Goal: Check status: Check status

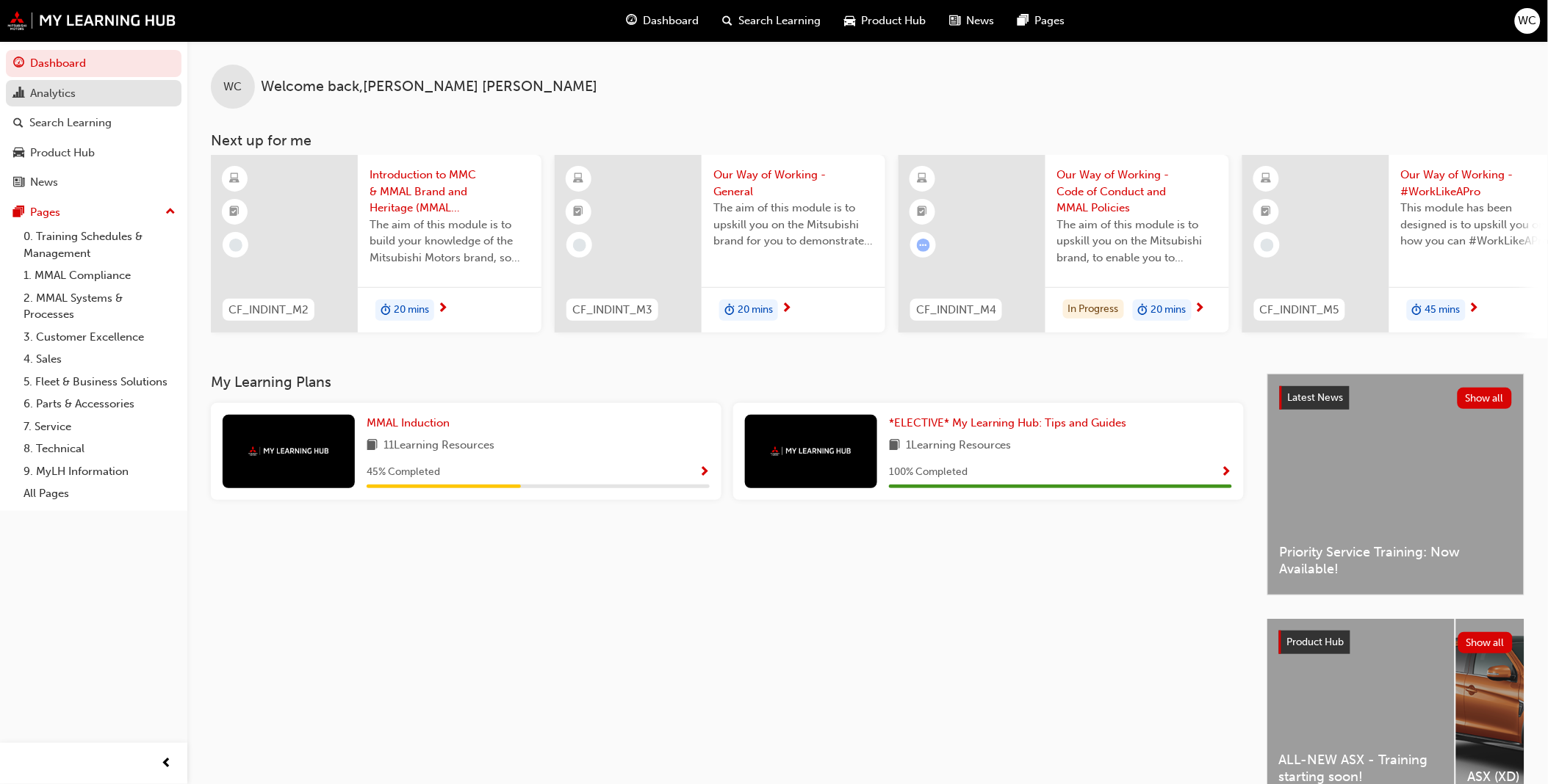
click at [55, 90] on div "Analytics" at bounding box center [52, 94] width 45 height 17
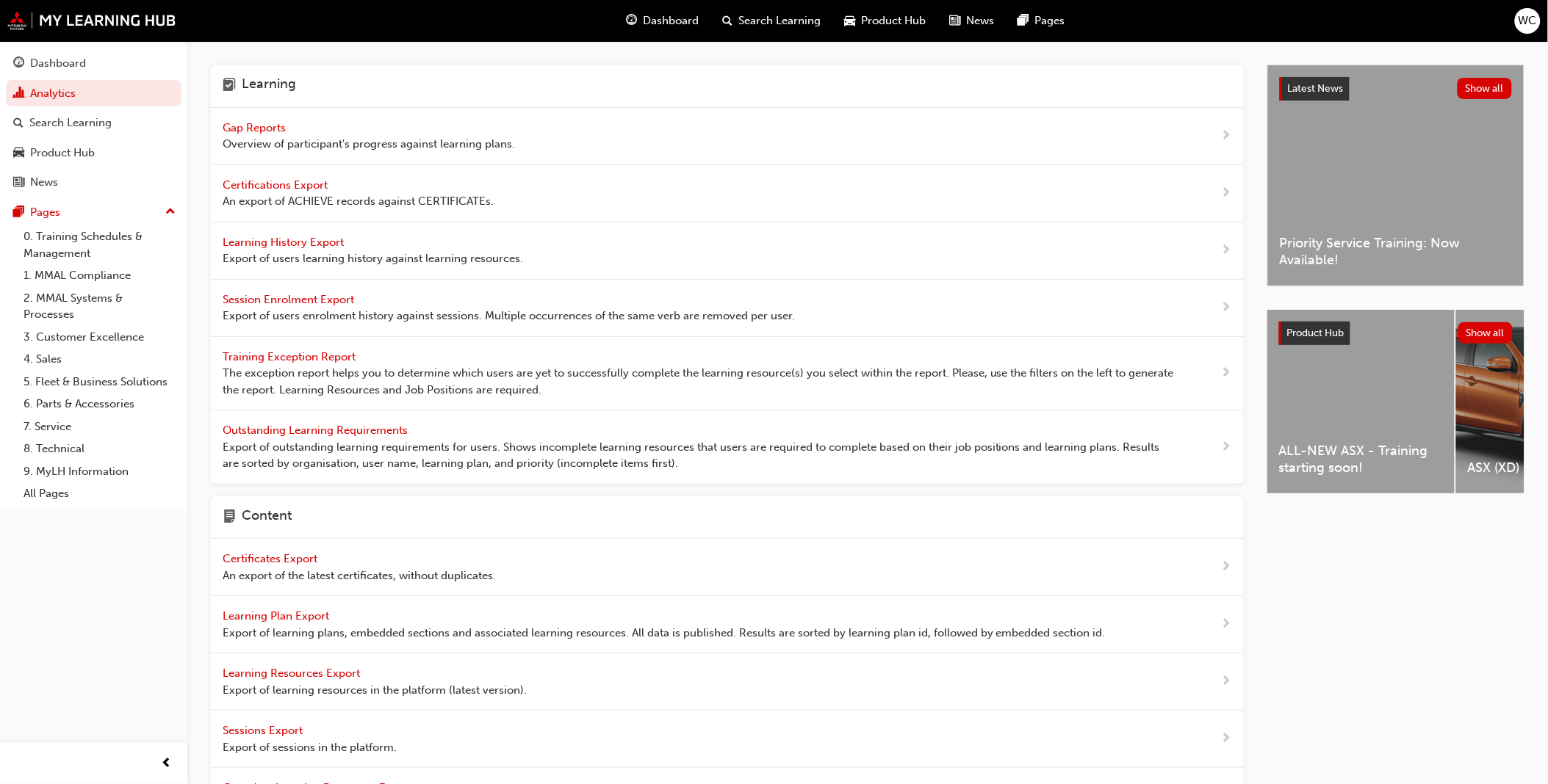
click at [233, 126] on span "Gap Reports" at bounding box center [255, 128] width 66 height 13
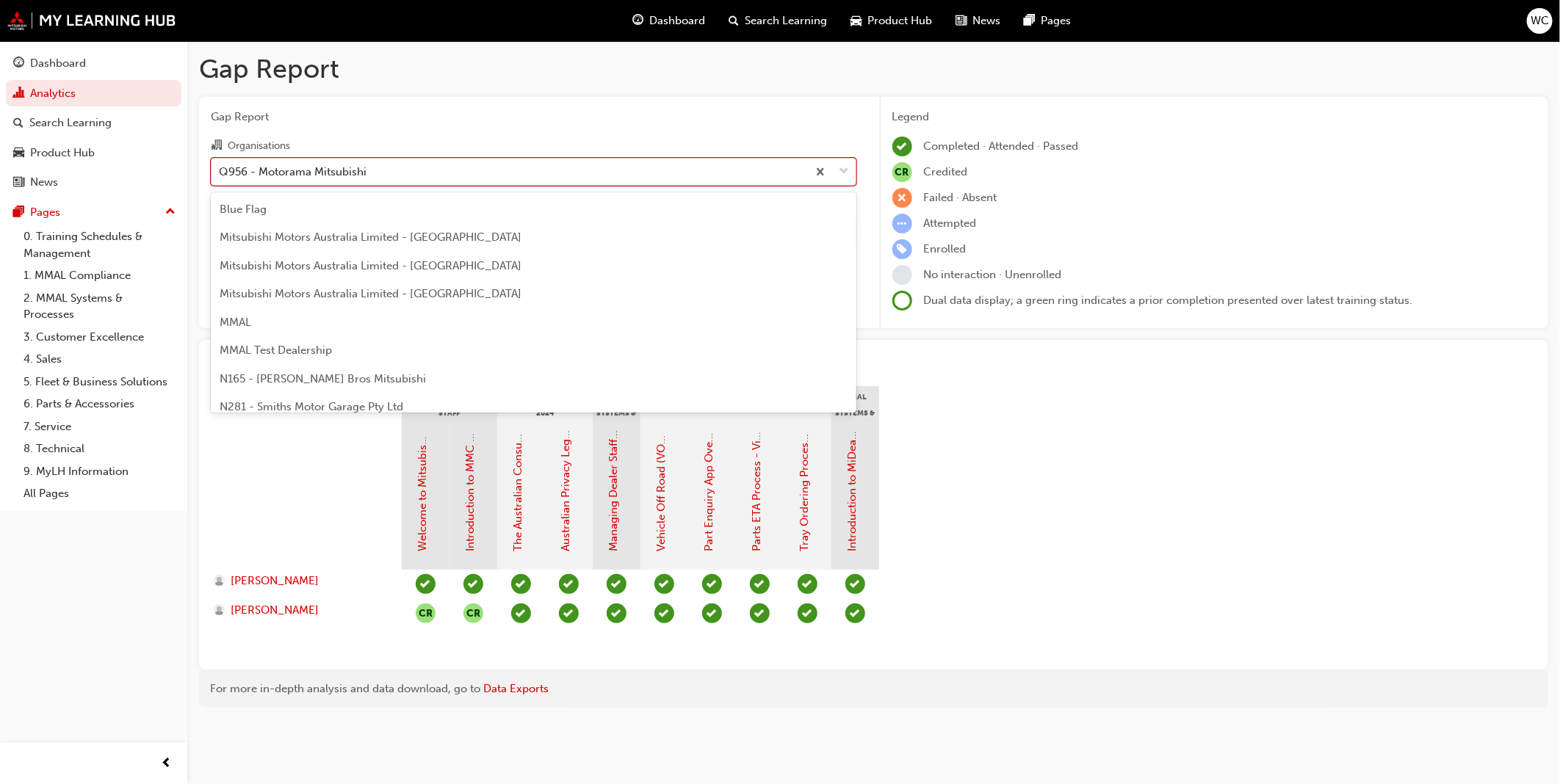
click at [844, 169] on span "down-icon" at bounding box center [844, 171] width 10 height 19
click at [221, 169] on input "Organisations option Q956 - Motorama Mitsubishi focused, 87 of 202. 202 results…" at bounding box center [220, 171] width 2 height 12
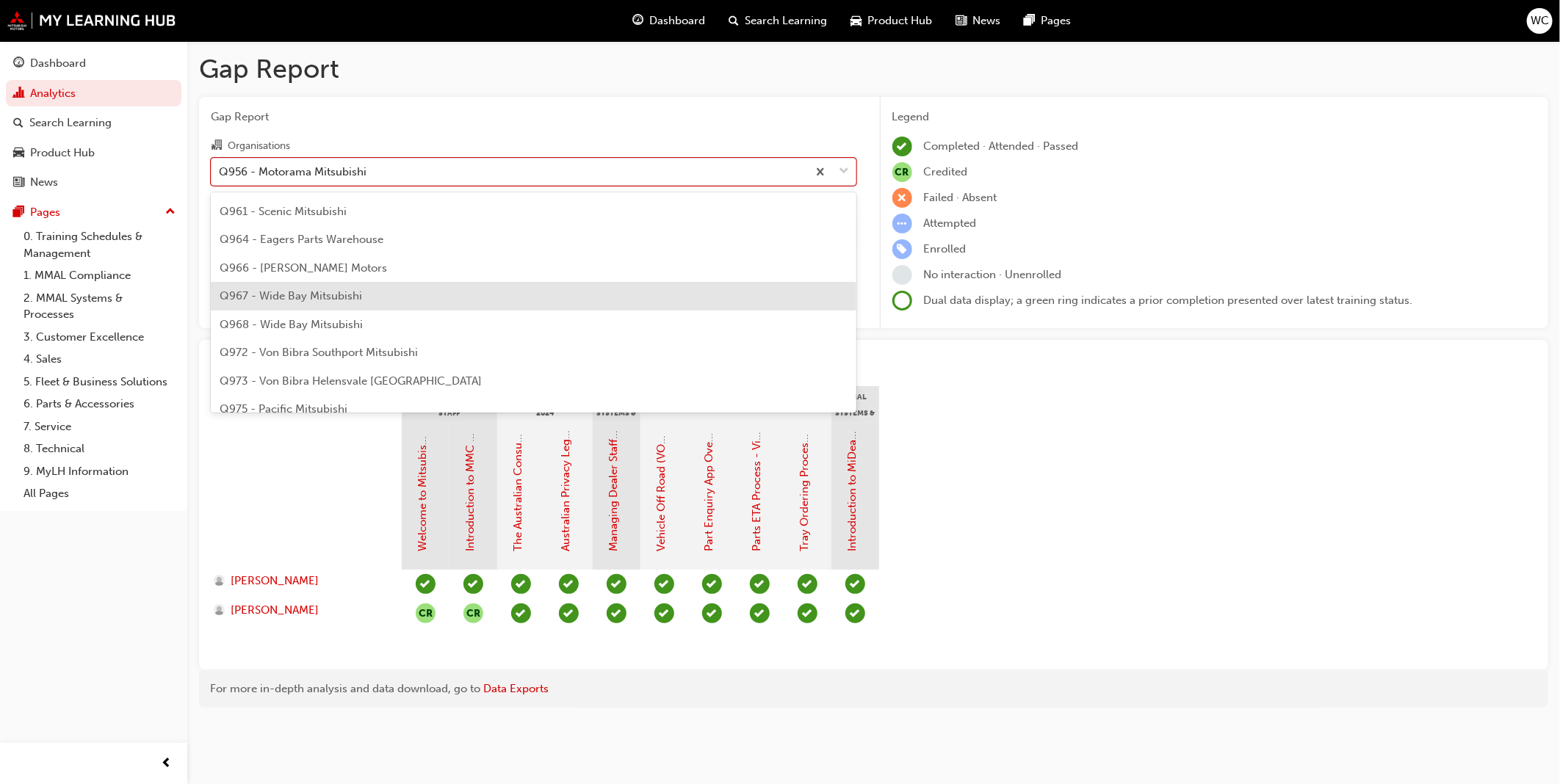
click at [767, 288] on div "Q967 - Wide Bay Mitsubishi" at bounding box center [533, 296] width 646 height 29
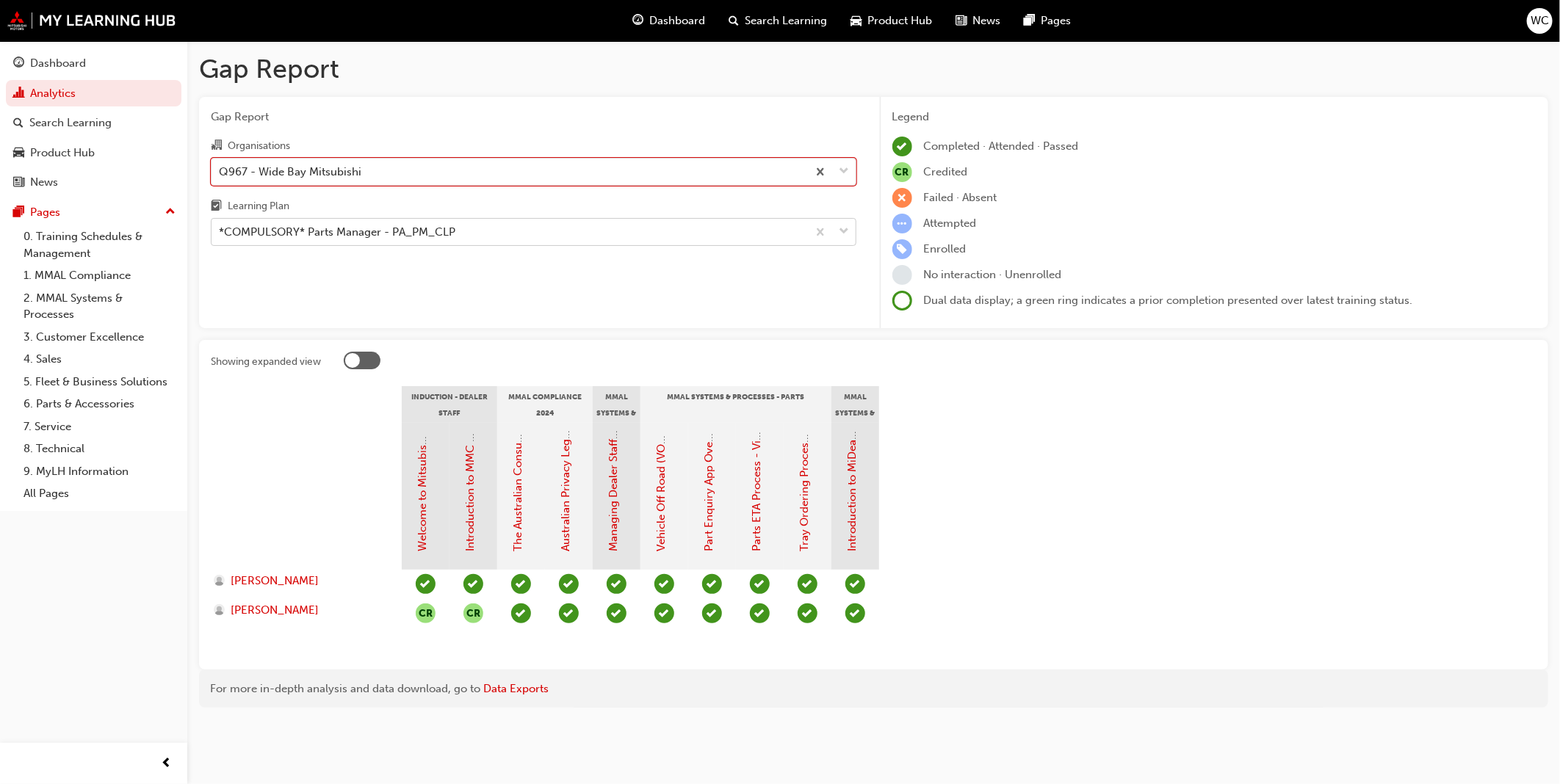
click at [847, 232] on span "down-icon" at bounding box center [844, 232] width 10 height 19
click at [221, 232] on input "Learning Plan *COMPULSORY* Parts Manager - PA_PM_CLP" at bounding box center [220, 231] width 2 height 12
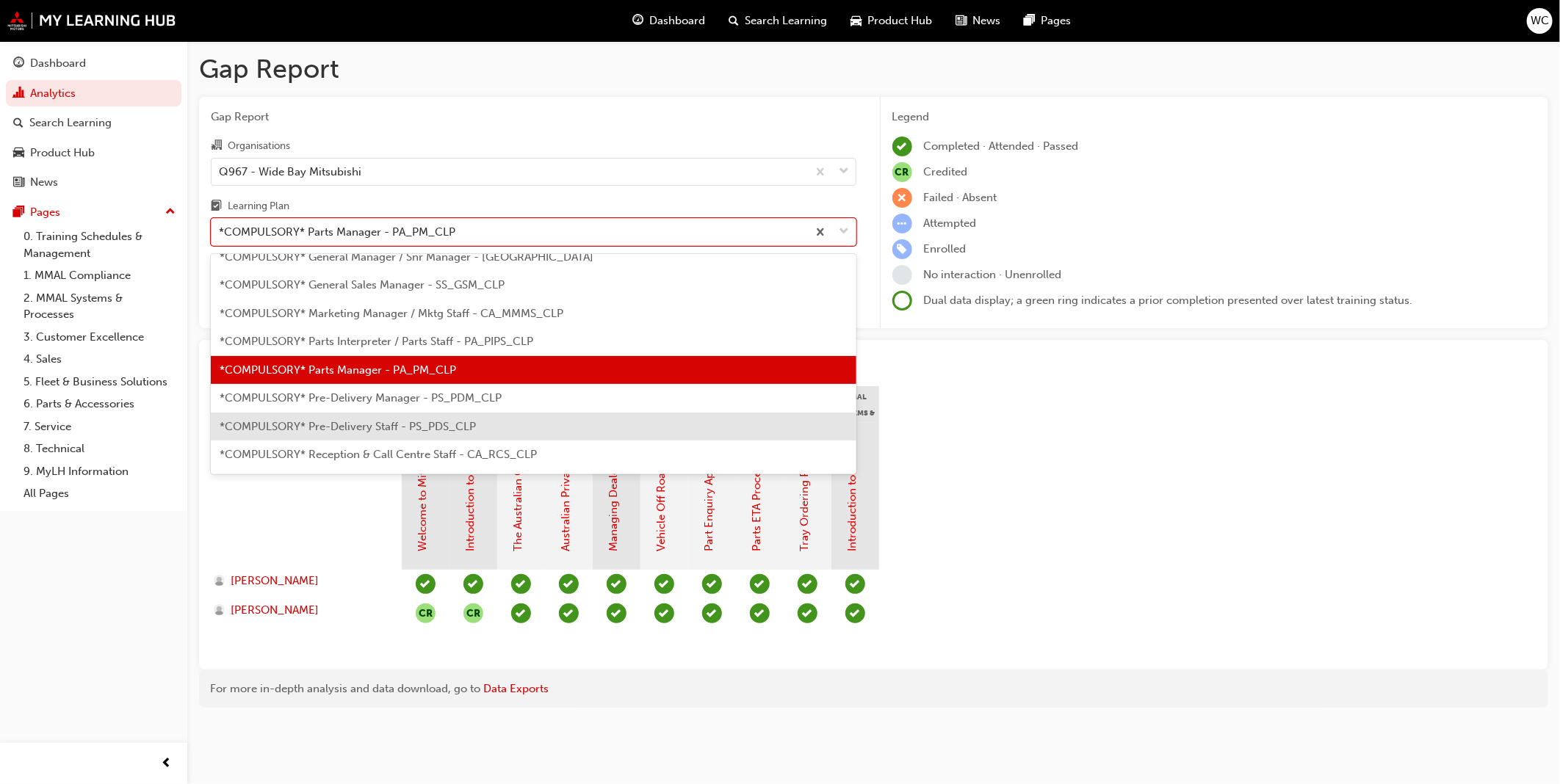
scroll to position [404, 0]
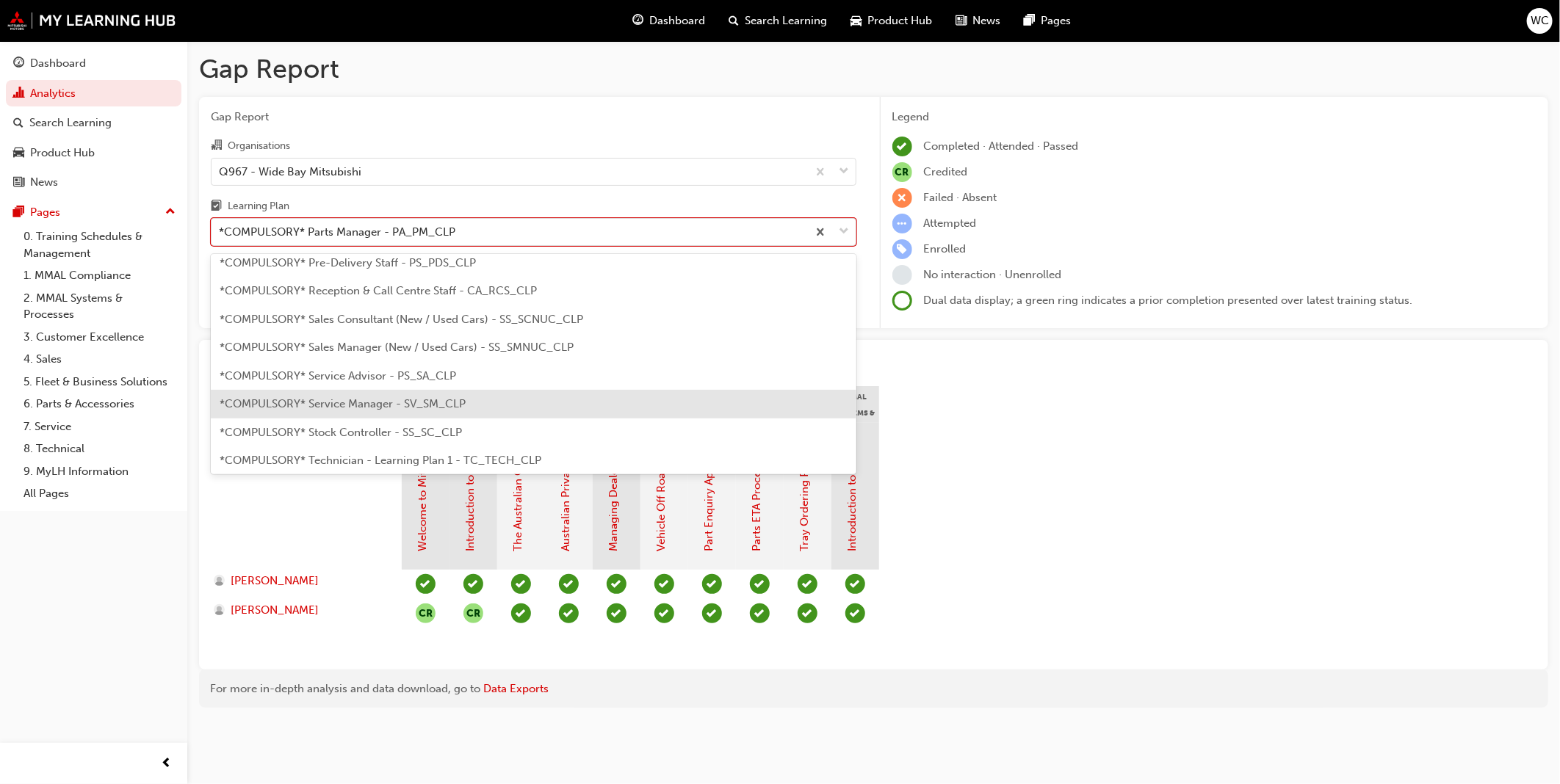
click at [689, 398] on div "*COMPULSORY* Service Manager - SV_SM_CLP" at bounding box center [533, 404] width 646 height 29
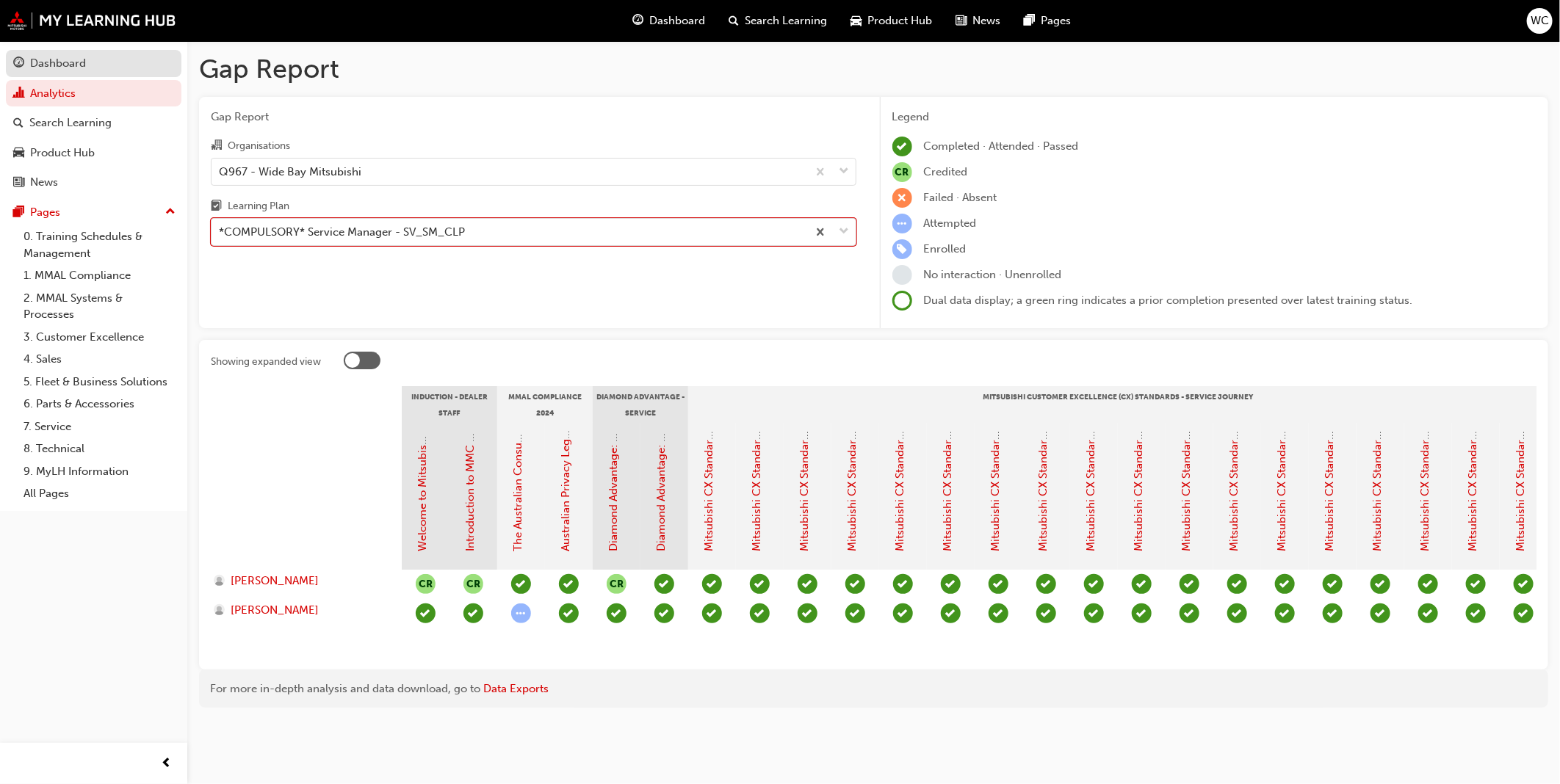
click at [65, 57] on div "Dashboard" at bounding box center [57, 63] width 56 height 17
